Goal: Task Accomplishment & Management: Manage account settings

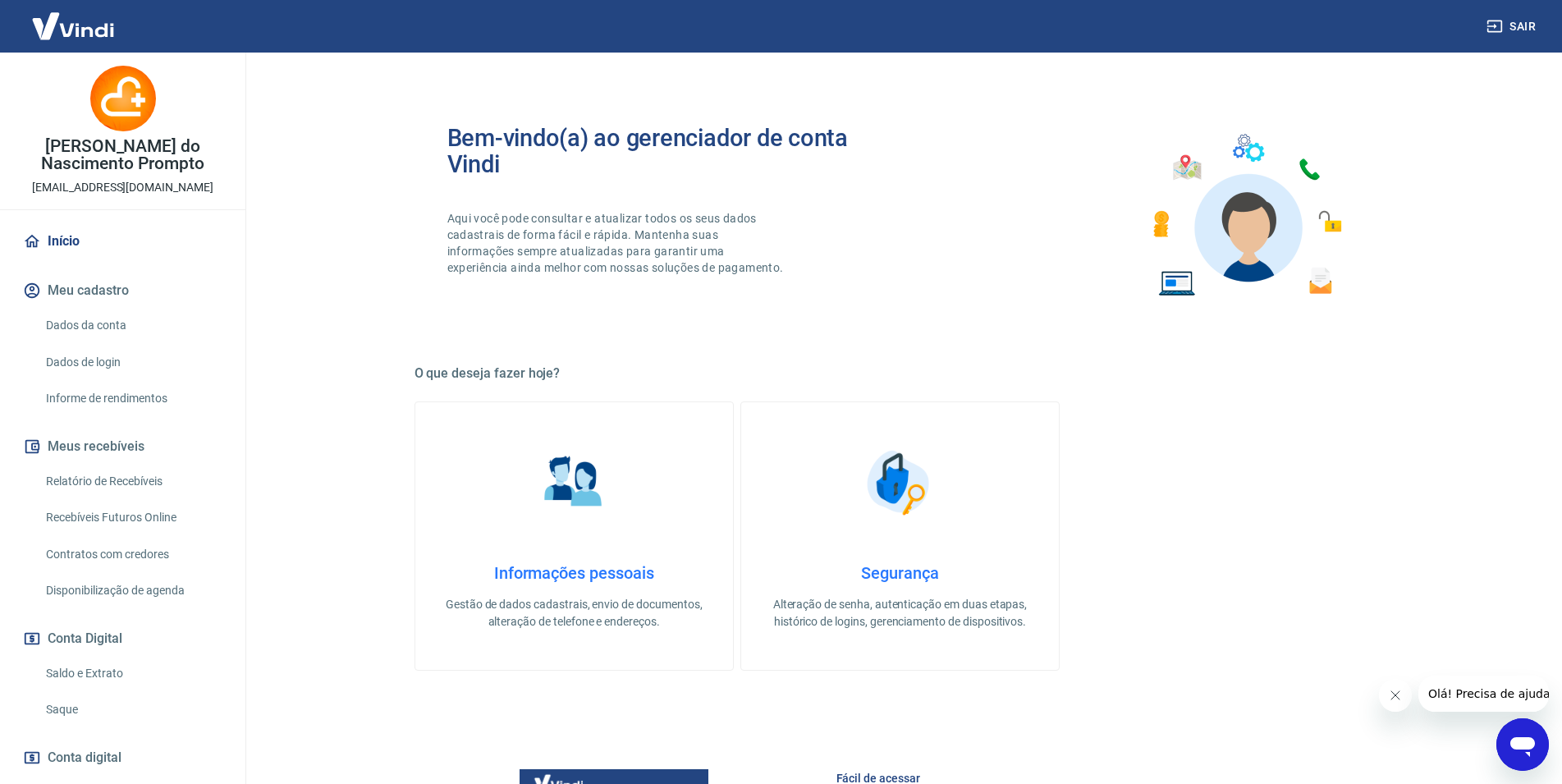
click at [66, 337] on link "Dados da conta" at bounding box center [133, 324] width 186 height 33
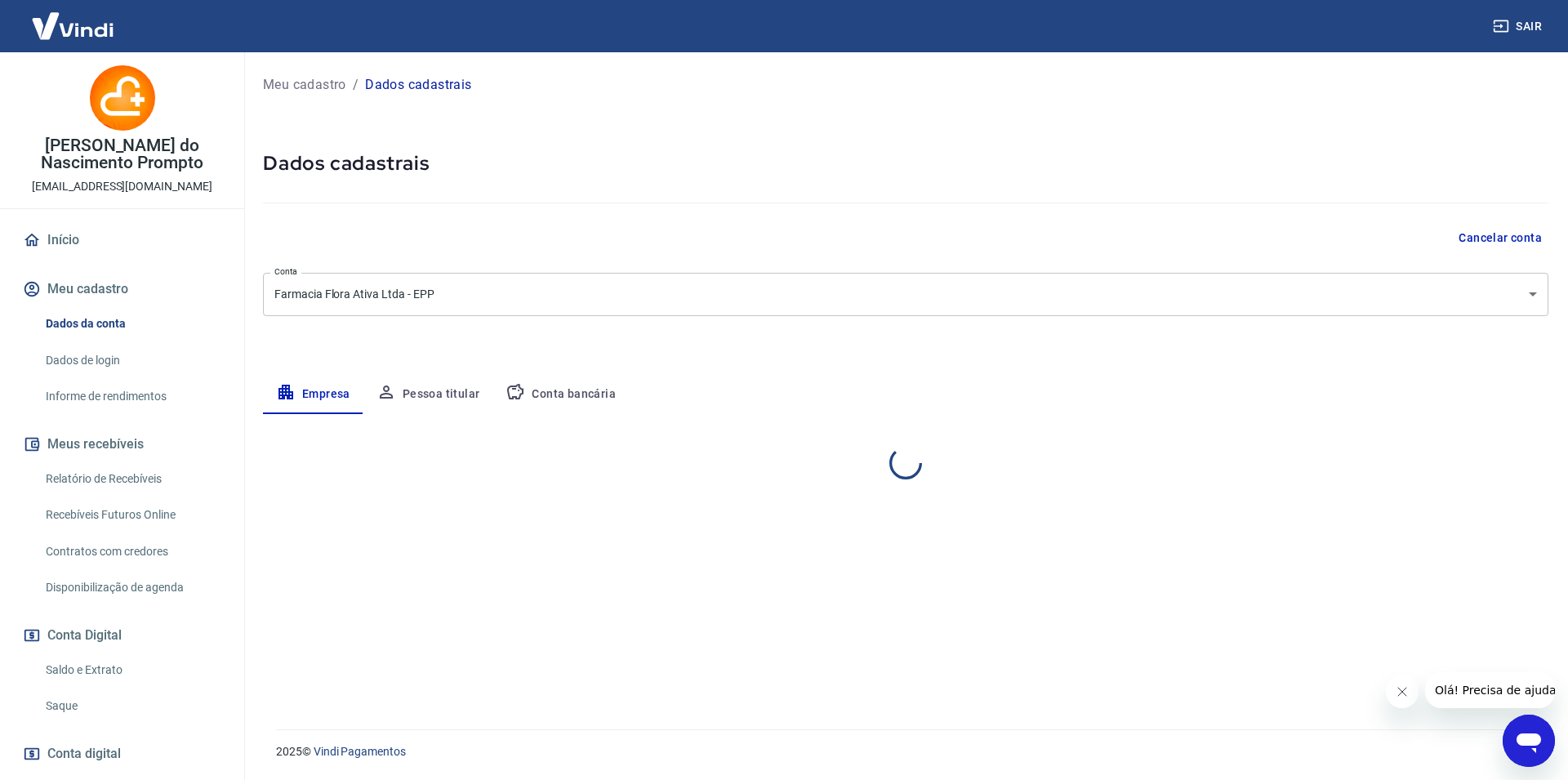
select select "PR"
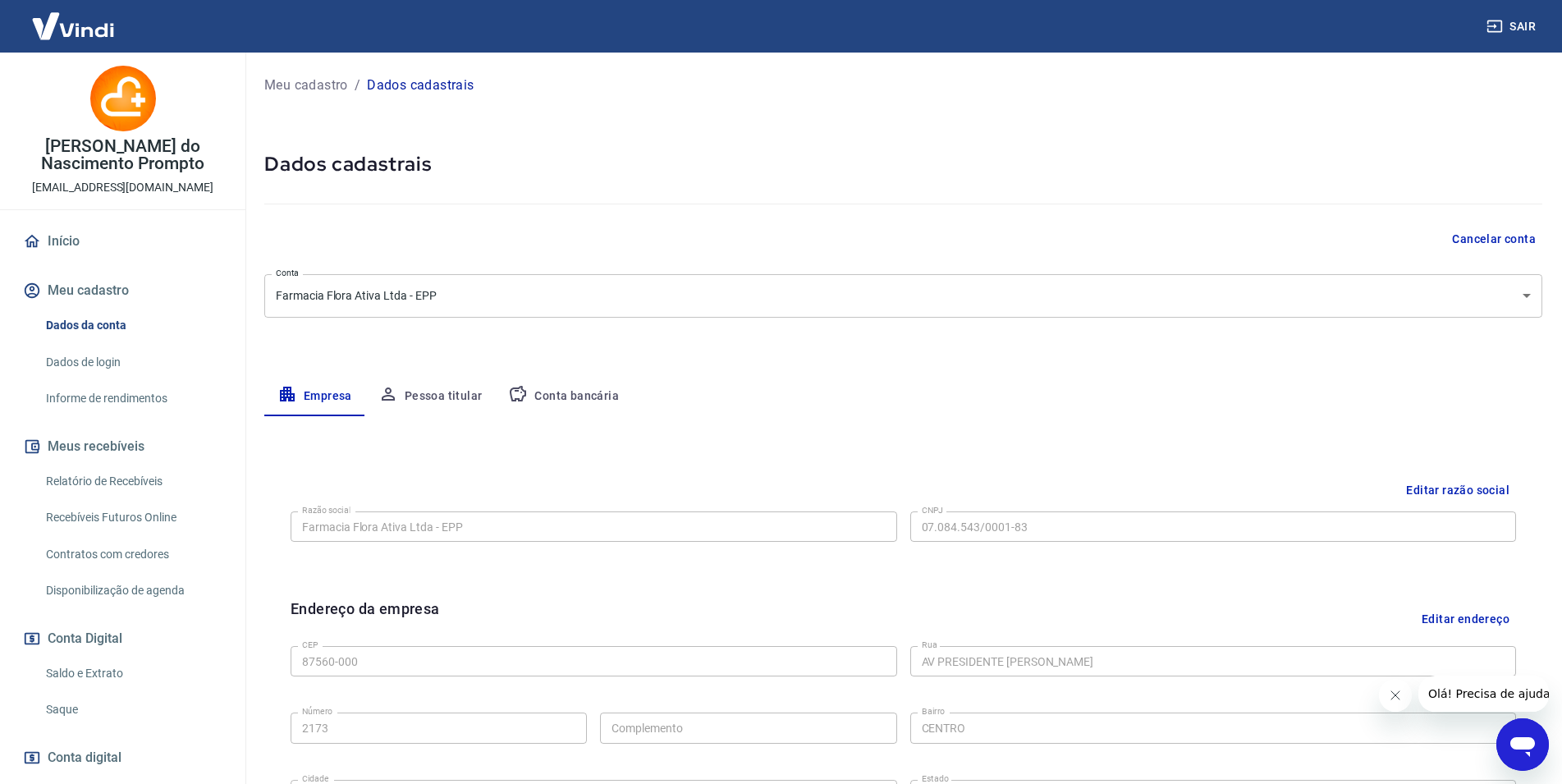
click at [107, 663] on link "Saldo e Extrato" at bounding box center [133, 672] width 186 height 33
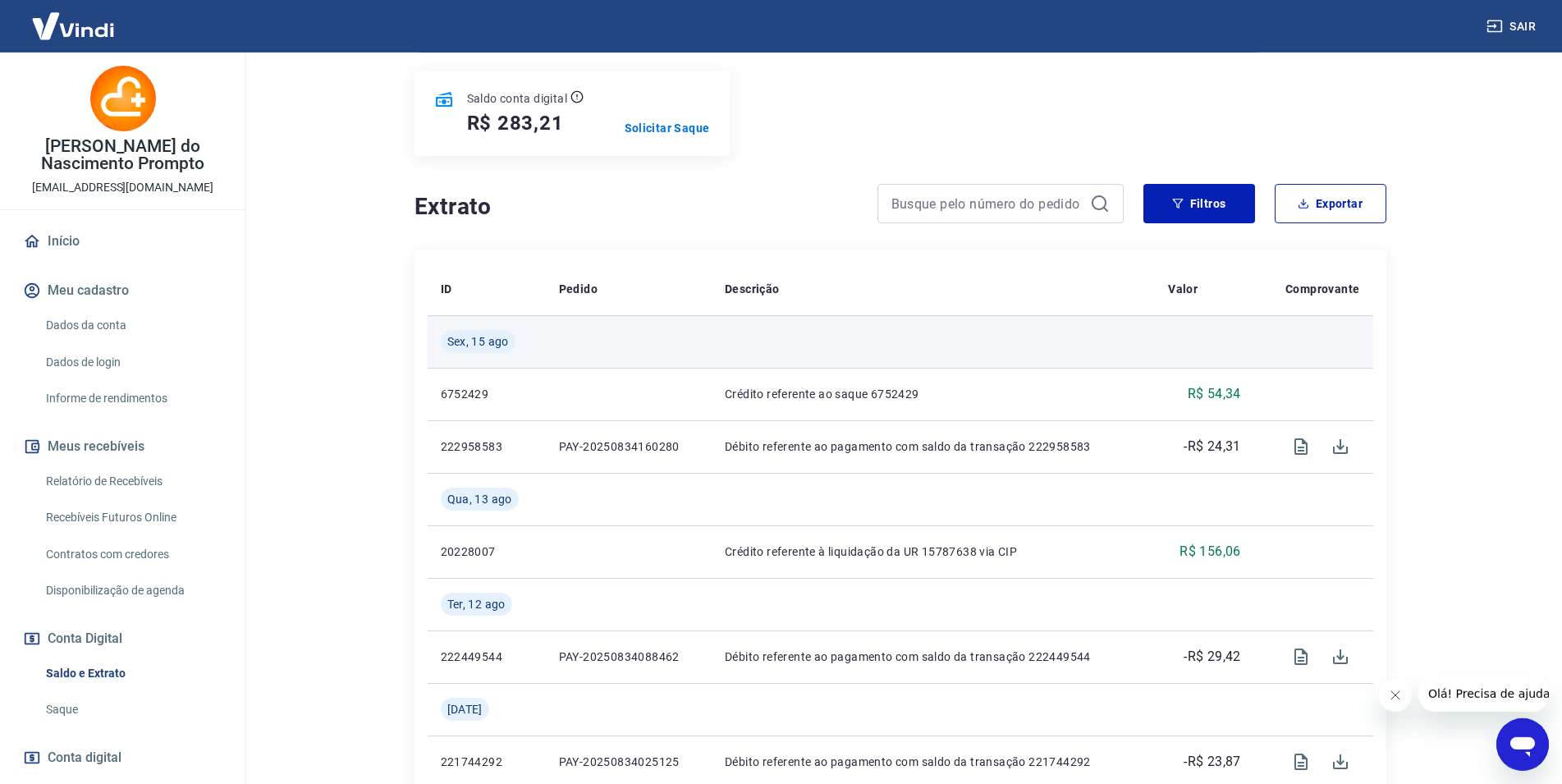
scroll to position [168, 0]
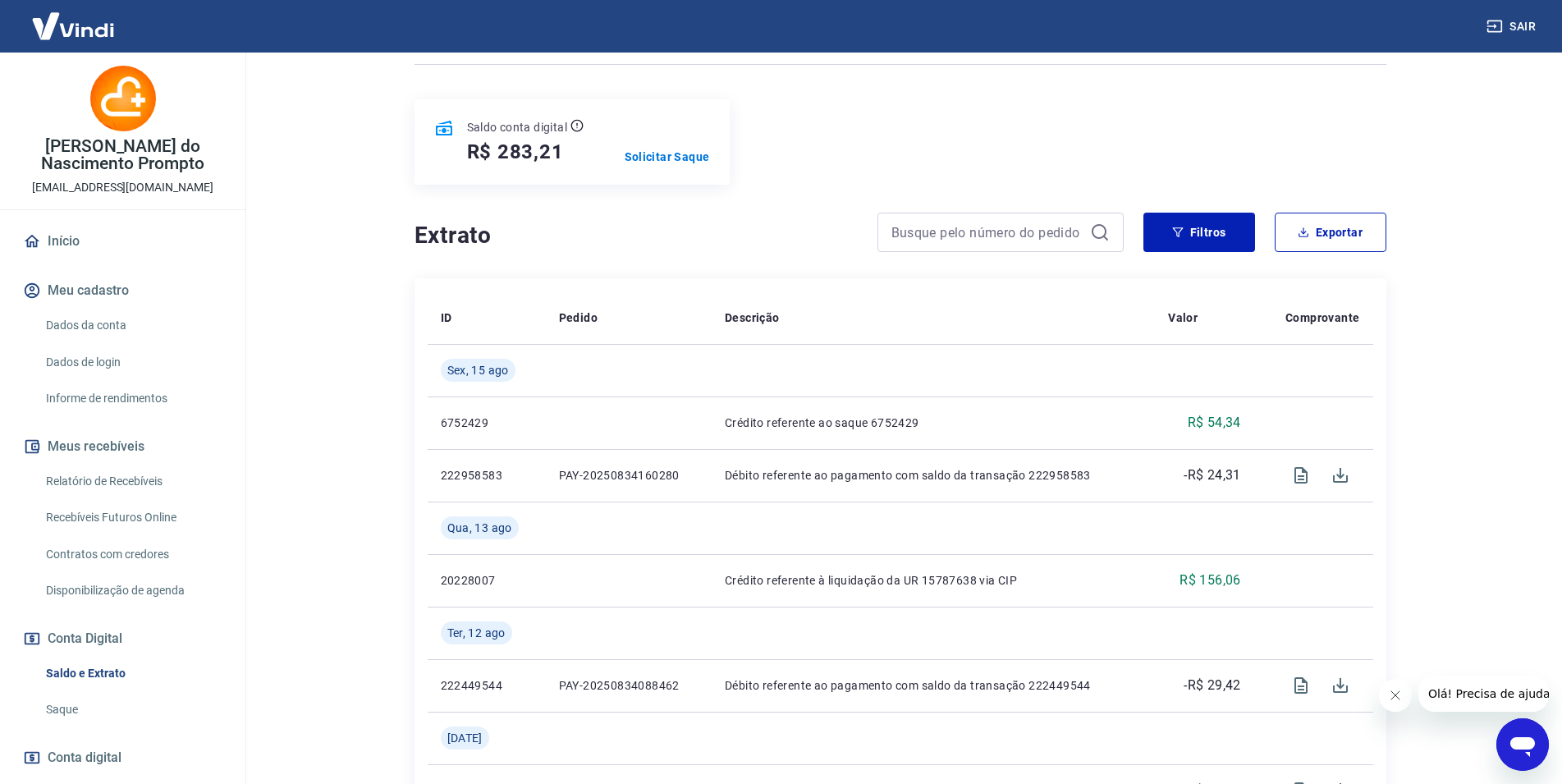
click at [75, 35] on img at bounding box center [73, 26] width 107 height 50
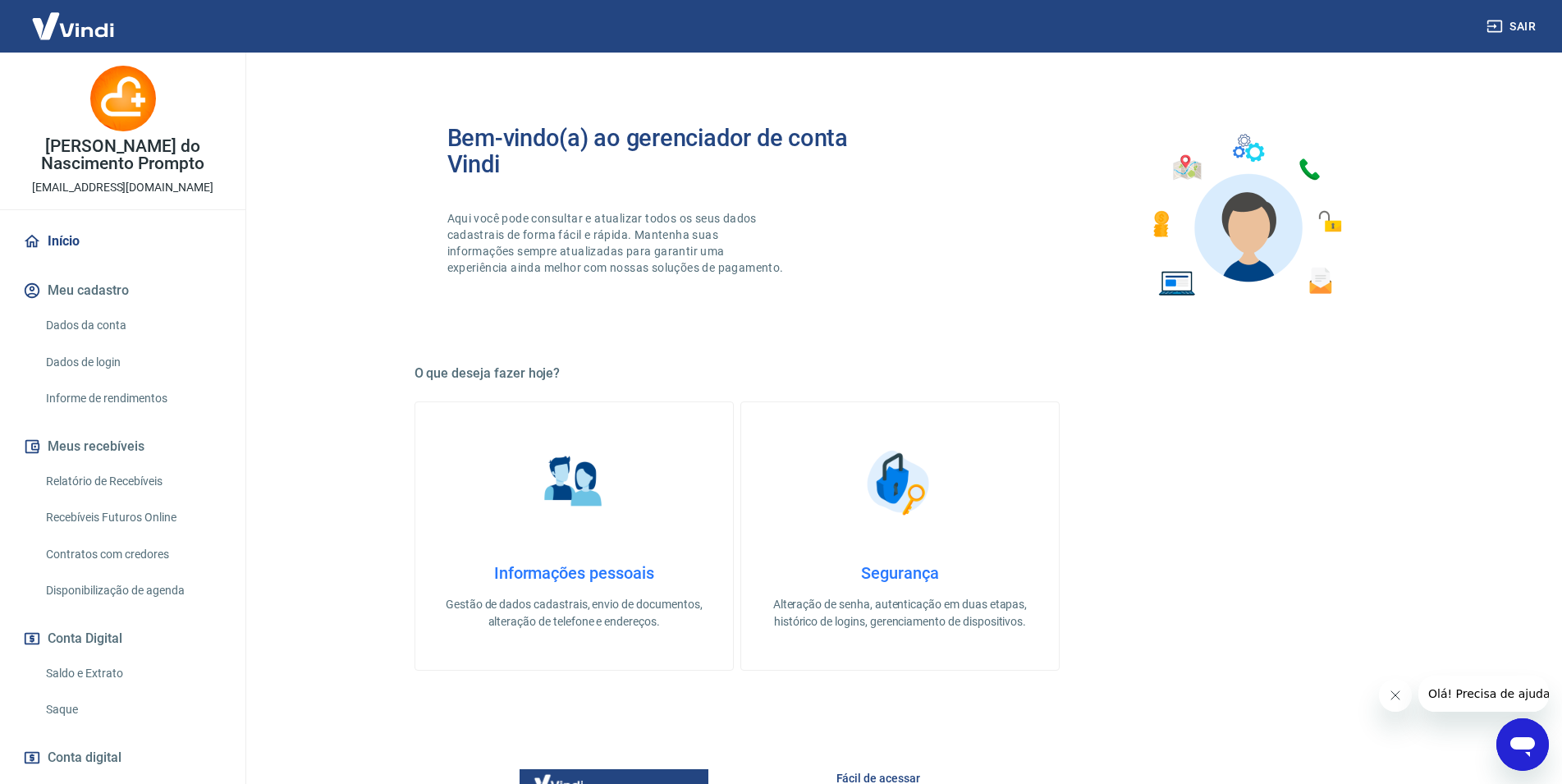
click at [83, 21] on img at bounding box center [73, 26] width 107 height 50
